Goal: Transaction & Acquisition: Obtain resource

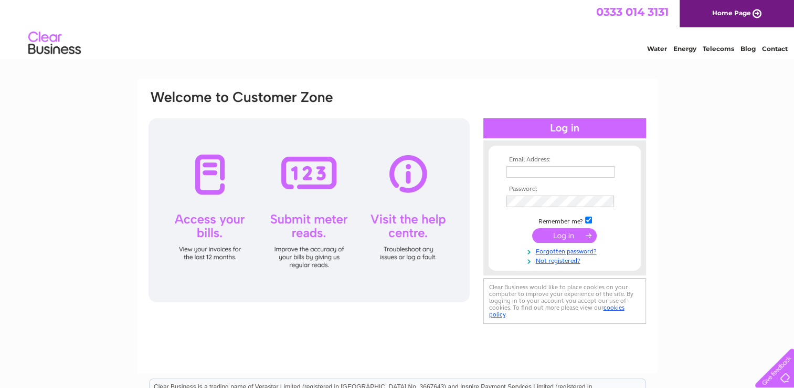
type input "sales@fennesjewellery.com"
click at [540, 234] on input "submit" at bounding box center [564, 235] width 65 height 15
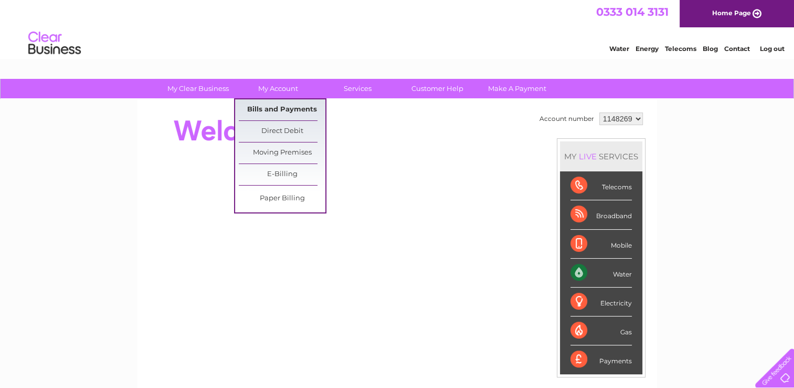
click at [279, 108] on link "Bills and Payments" at bounding box center [282, 109] width 87 height 21
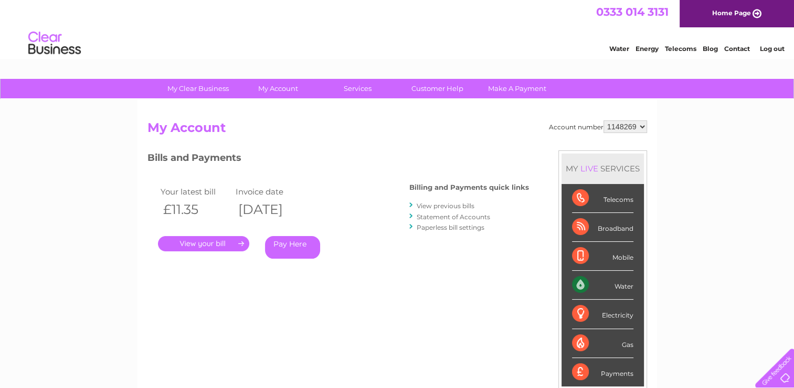
click at [210, 243] on link "." at bounding box center [203, 243] width 91 height 15
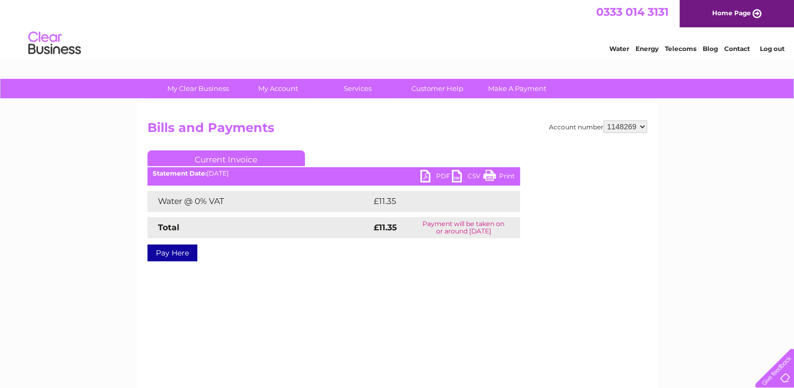
click at [425, 175] on link "PDF" at bounding box center [437, 177] width 32 height 15
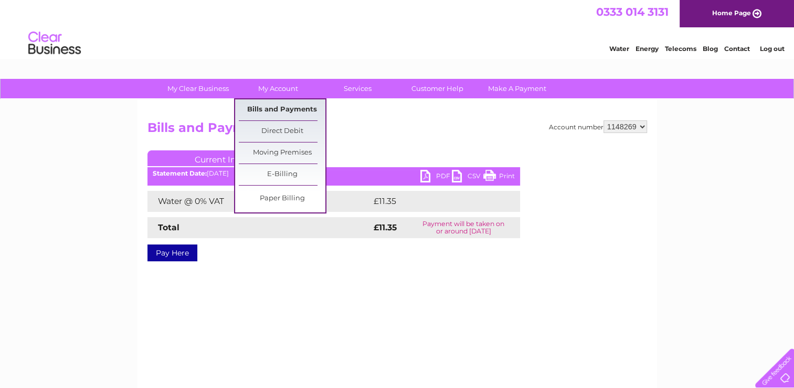
click at [285, 102] on link "Bills and Payments" at bounding box center [282, 109] width 87 height 21
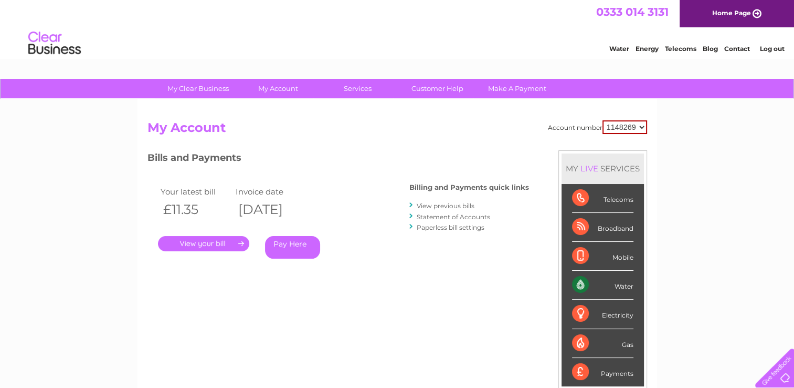
click at [205, 243] on link "." at bounding box center [203, 243] width 91 height 15
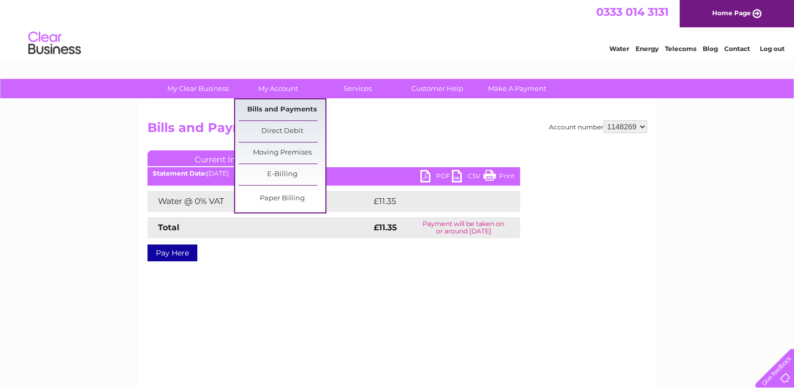
click at [265, 105] on link "Bills and Payments" at bounding box center [282, 109] width 87 height 21
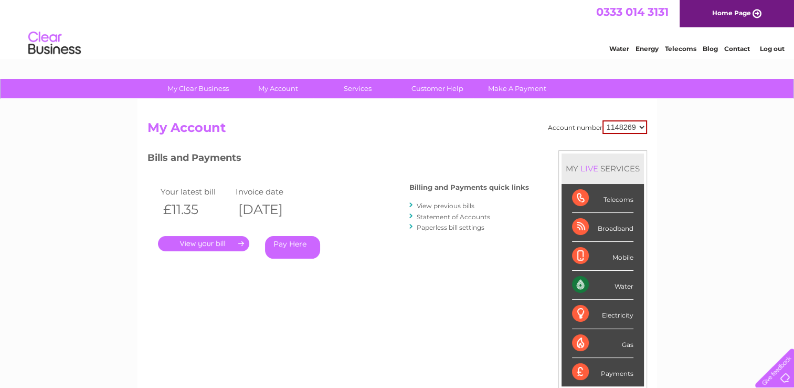
click at [469, 204] on link "View previous bills" at bounding box center [446, 206] width 58 height 8
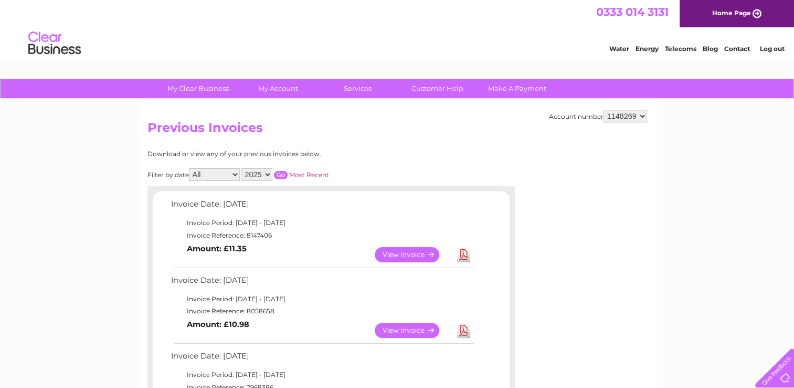
scroll to position [37, 0]
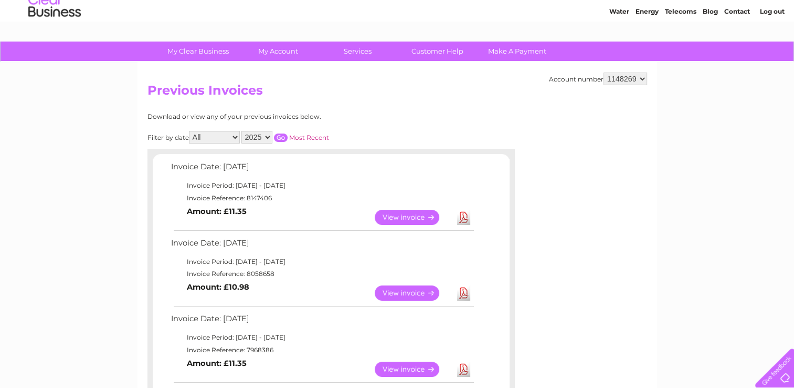
click at [403, 291] on link "View" at bounding box center [413, 292] width 77 height 15
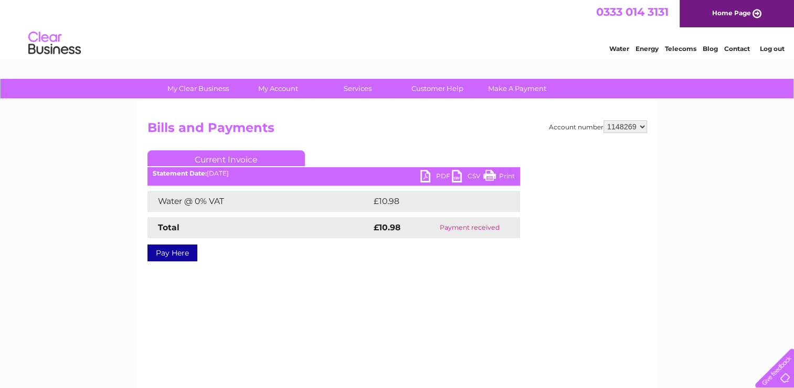
click at [430, 176] on link "PDF" at bounding box center [437, 177] width 32 height 15
